Goal: Task Accomplishment & Management: Manage account settings

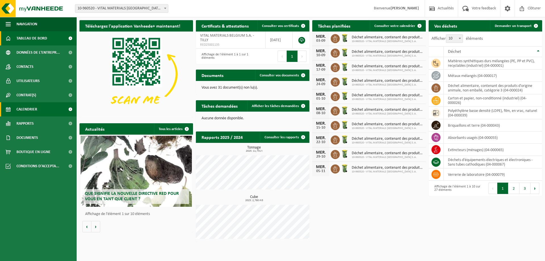
click at [28, 112] on span "Calendrier" at bounding box center [26, 109] width 21 height 14
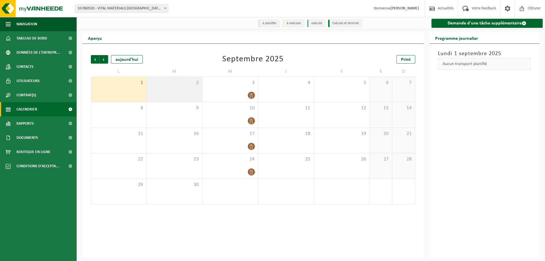
click at [187, 97] on div "2" at bounding box center [175, 89] width 56 height 25
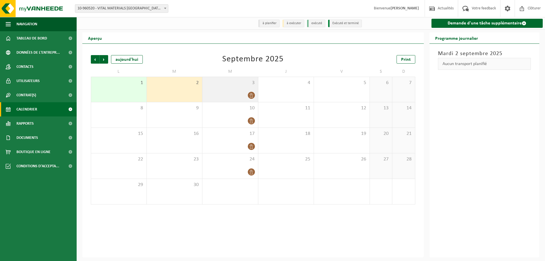
click at [216, 91] on div "3" at bounding box center [230, 89] width 56 height 25
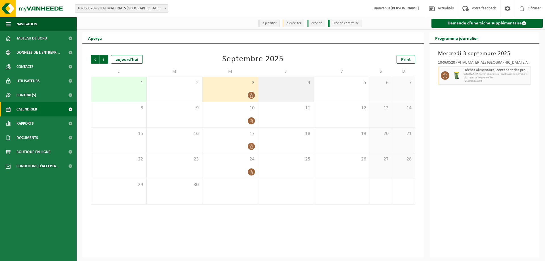
click at [294, 94] on div "4" at bounding box center [286, 89] width 56 height 25
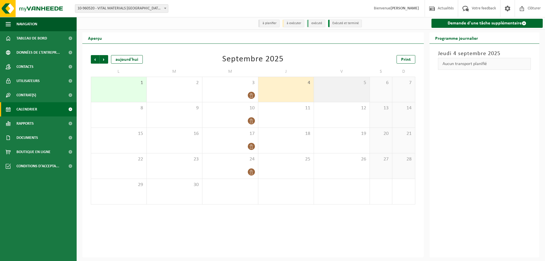
click at [331, 94] on div "5" at bounding box center [342, 89] width 56 height 25
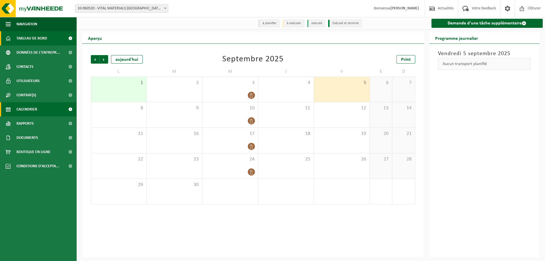
click at [37, 39] on span "Tableau de bord" at bounding box center [31, 38] width 31 height 14
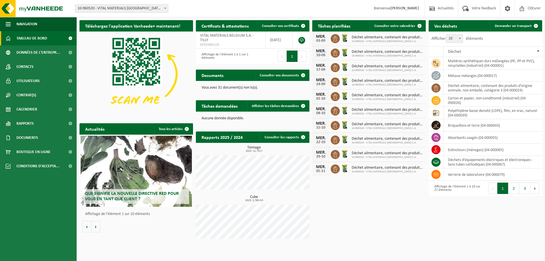
click at [34, 40] on span "Tableau de bord" at bounding box center [31, 38] width 31 height 14
click at [275, 75] on span "Consulter vos documents" at bounding box center [279, 76] width 39 height 4
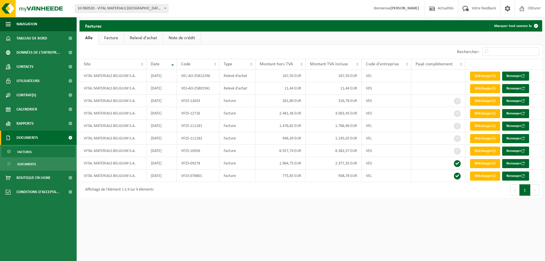
click at [185, 43] on link "Note de crédit" at bounding box center [182, 38] width 38 height 13
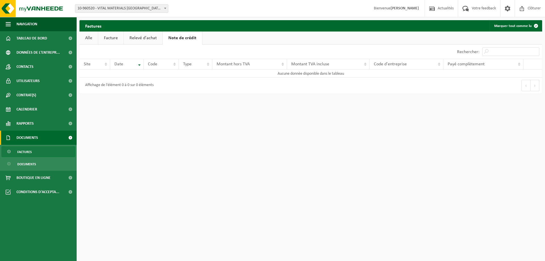
click at [139, 39] on link "Relevé d'achat" at bounding box center [143, 38] width 39 height 13
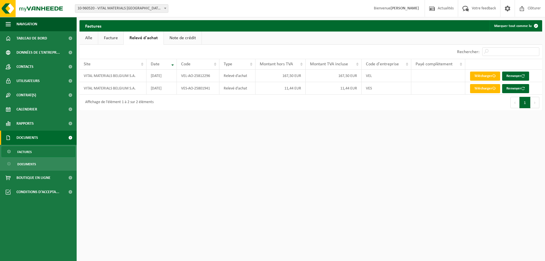
click at [177, 41] on link "Note de crédit" at bounding box center [183, 38] width 38 height 13
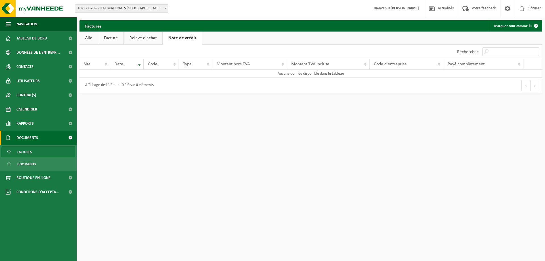
click at [111, 40] on link "Facture" at bounding box center [110, 38] width 25 height 13
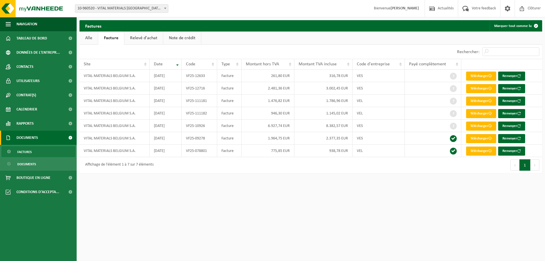
click at [139, 37] on link "Relevé d'achat" at bounding box center [143, 38] width 39 height 13
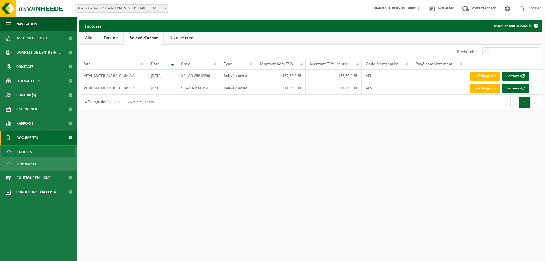
click at [190, 43] on link "Note de crédit" at bounding box center [183, 38] width 38 height 13
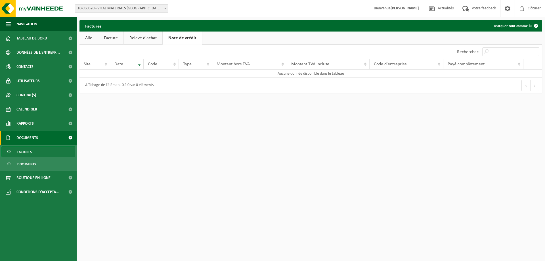
click at [111, 37] on link "Facture" at bounding box center [110, 38] width 25 height 13
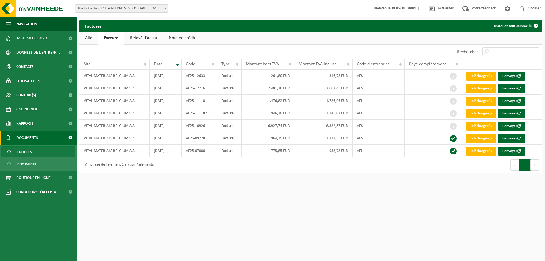
click at [32, 147] on link "Factures" at bounding box center [38, 151] width 74 height 11
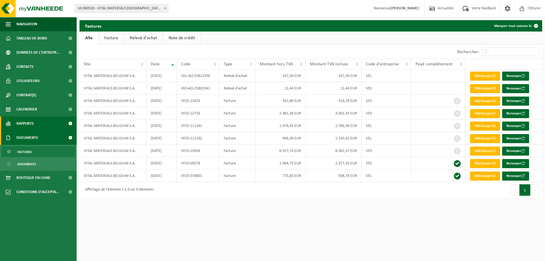
click at [32, 127] on span "Rapports" at bounding box center [24, 123] width 17 height 14
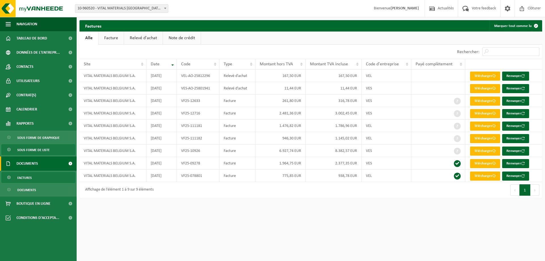
click at [35, 145] on link "Sous forme de liste" at bounding box center [38, 149] width 74 height 11
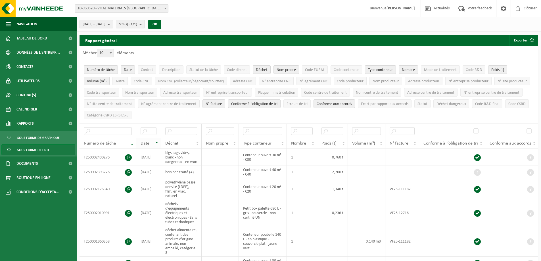
click at [158, 140] on th "Date" at bounding box center [148, 143] width 25 height 11
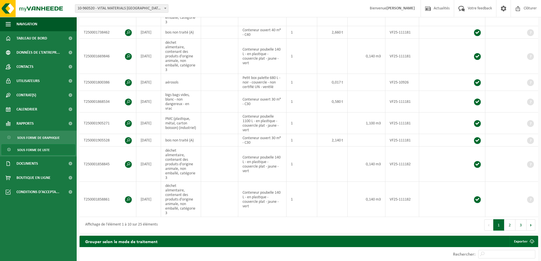
scroll to position [312, 0]
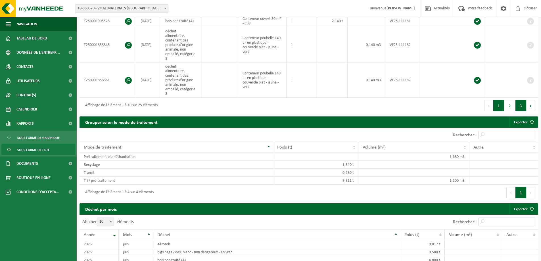
click at [522, 100] on button "3" at bounding box center [520, 105] width 11 height 11
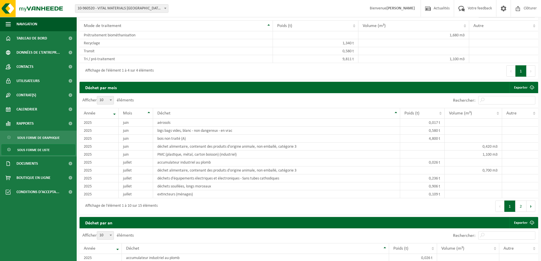
scroll to position [151, 0]
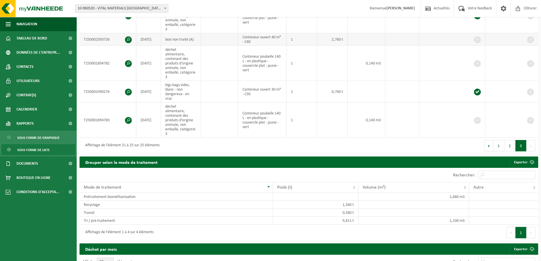
click at [226, 35] on td at bounding box center [219, 39] width 37 height 12
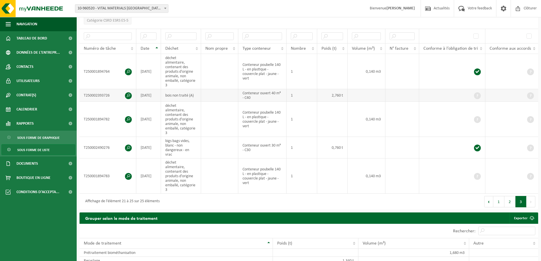
scroll to position [94, 0]
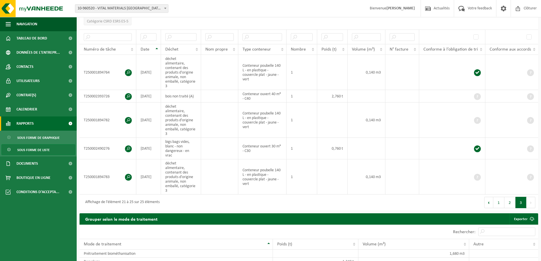
click at [28, 129] on span "Rapports" at bounding box center [24, 123] width 17 height 14
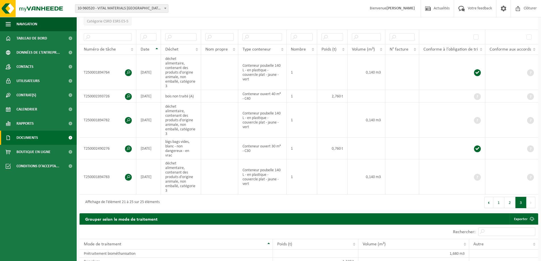
click at [26, 135] on span "Documents" at bounding box center [27, 138] width 22 height 14
